Goal: Navigation & Orientation: Find specific page/section

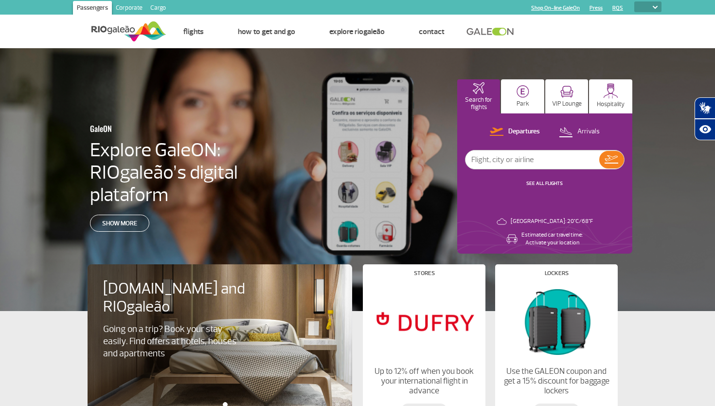
select select
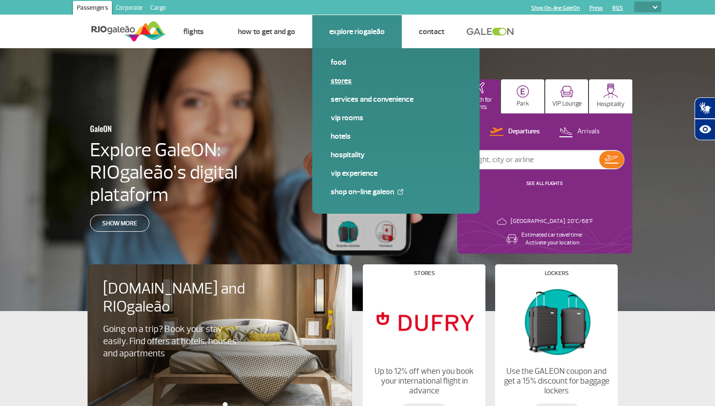
click at [343, 79] on link "Stores" at bounding box center [396, 80] width 130 height 11
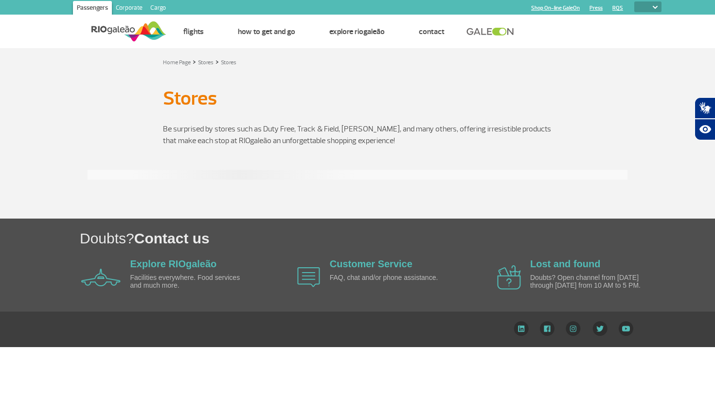
select select
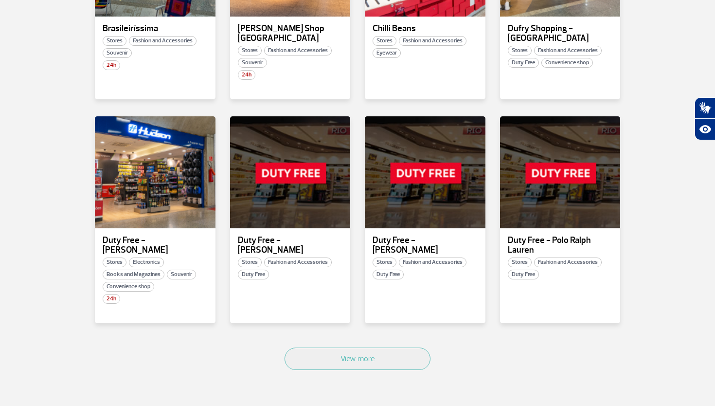
scroll to position [507, 0]
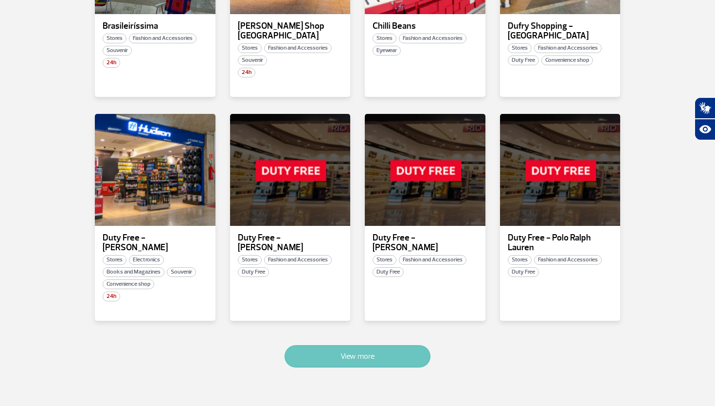
click at [318, 345] on button "View more" at bounding box center [358, 356] width 146 height 22
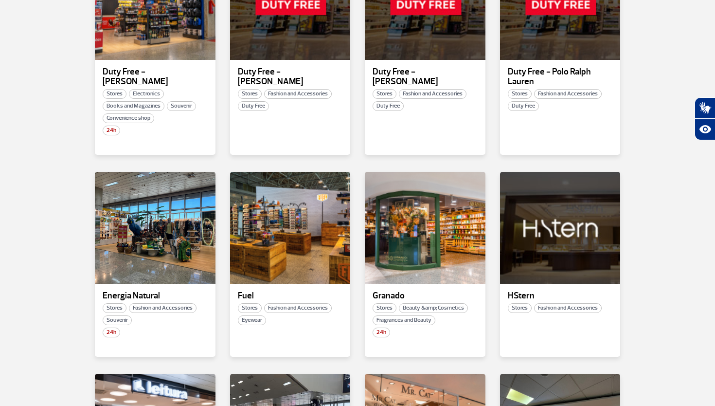
scroll to position [655, 0]
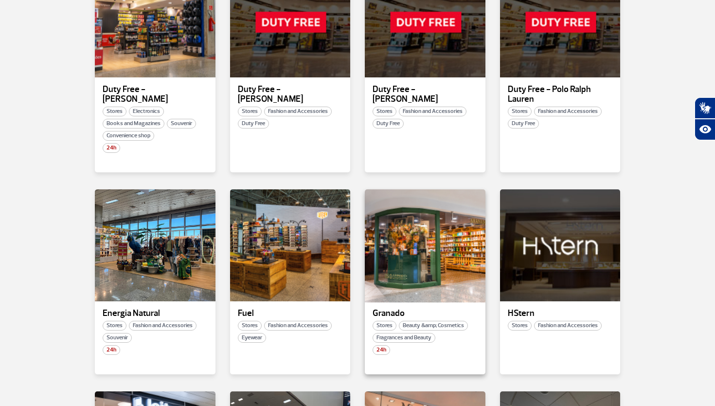
click at [396, 258] on div at bounding box center [425, 245] width 123 height 114
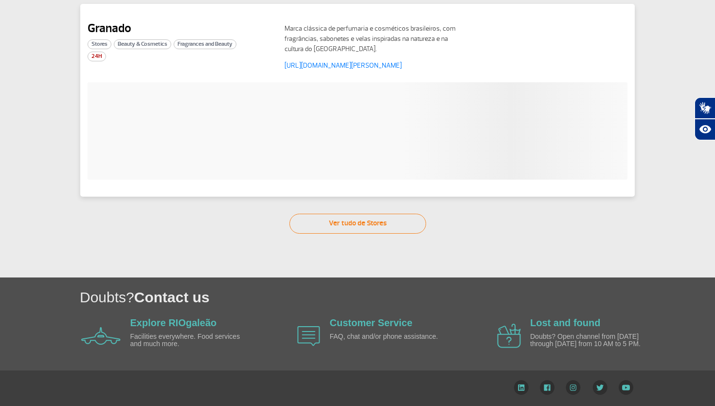
scroll to position [54, 0]
